Goal: Information Seeking & Learning: Learn about a topic

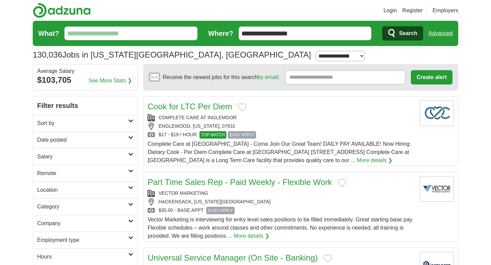
click at [135, 34] on input "What?" at bounding box center [130, 34] width 133 height 14
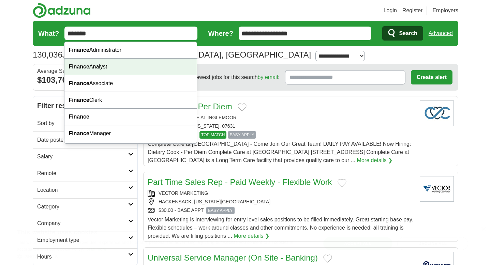
click at [118, 63] on div "Finance Analyst" at bounding box center [130, 67] width 132 height 17
type input "**********"
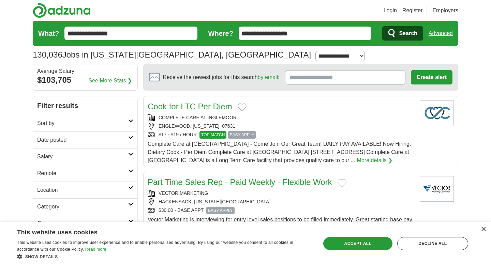
click at [402, 29] on span "Search" at bounding box center [408, 34] width 18 height 14
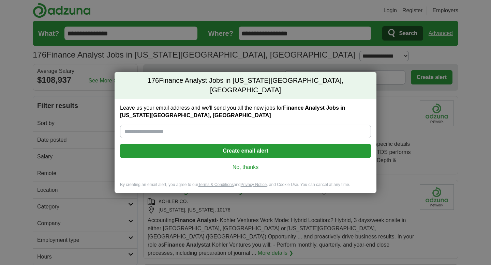
click at [250, 164] on link "No, thanks" at bounding box center [246, 168] width 240 height 8
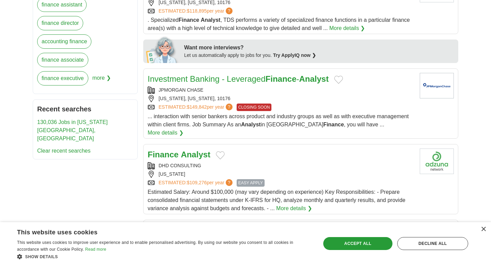
scroll to position [415, 0]
